Goal: Obtain resource: Obtain resource

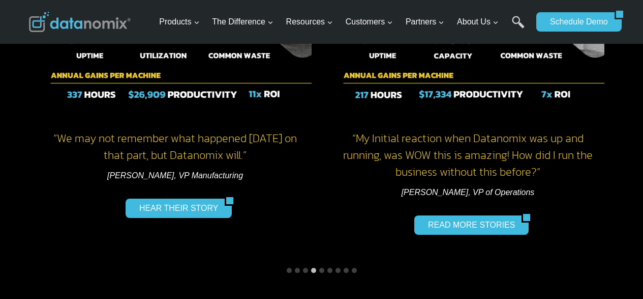
scroll to position [915, 0]
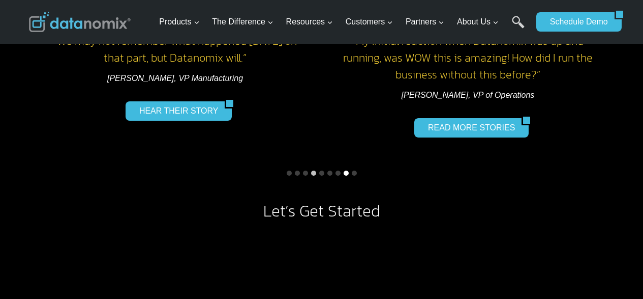
click at [345, 171] on button "Go to slide 8" at bounding box center [346, 172] width 5 height 5
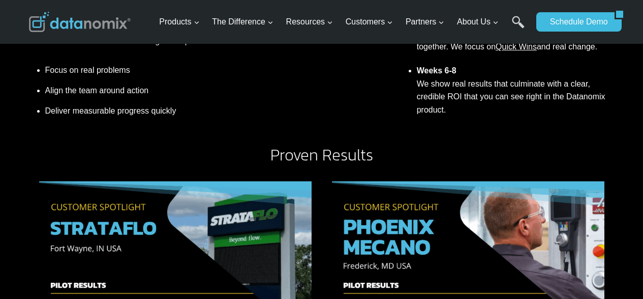
scroll to position [458, 0]
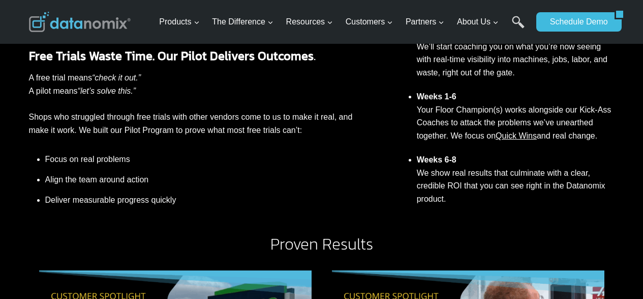
click at [518, 132] on link "Quick Wins" at bounding box center [516, 135] width 41 height 9
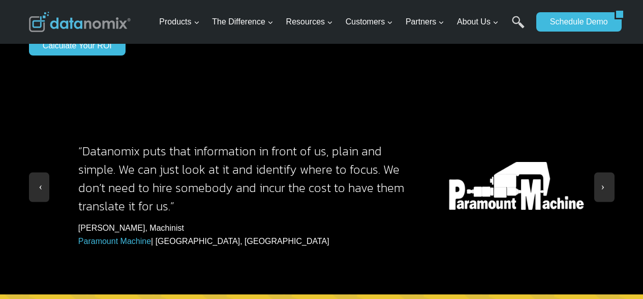
scroll to position [1017, 0]
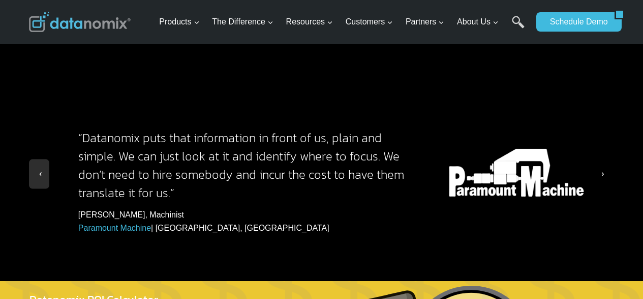
drag, startPoint x: 607, startPoint y: 163, endPoint x: 609, endPoint y: 158, distance: 5.2
click at [607, 166] on span at bounding box center [605, 171] width 10 height 10
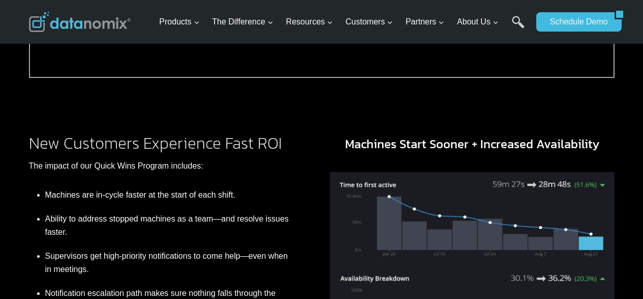
scroll to position [559, 0]
